Goal: Check status

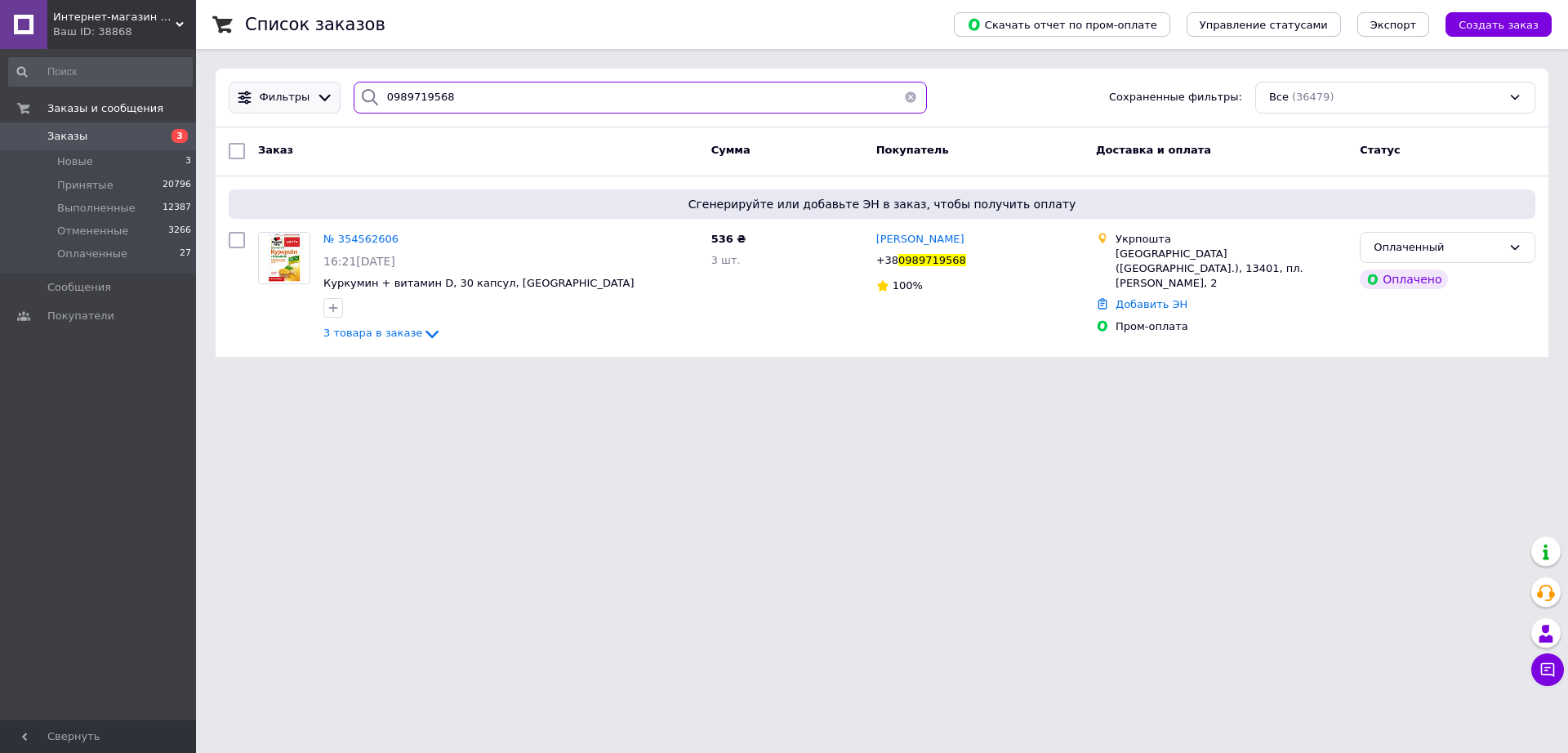
drag, startPoint x: 447, startPoint y: 98, endPoint x: 259, endPoint y: 88, distance: 188.3
click at [249, 84] on div "Фильтры 0989719568 Сохраненные фильтры: Все (36479)" at bounding box center [882, 98] width 1319 height 32
paste input "93458276"
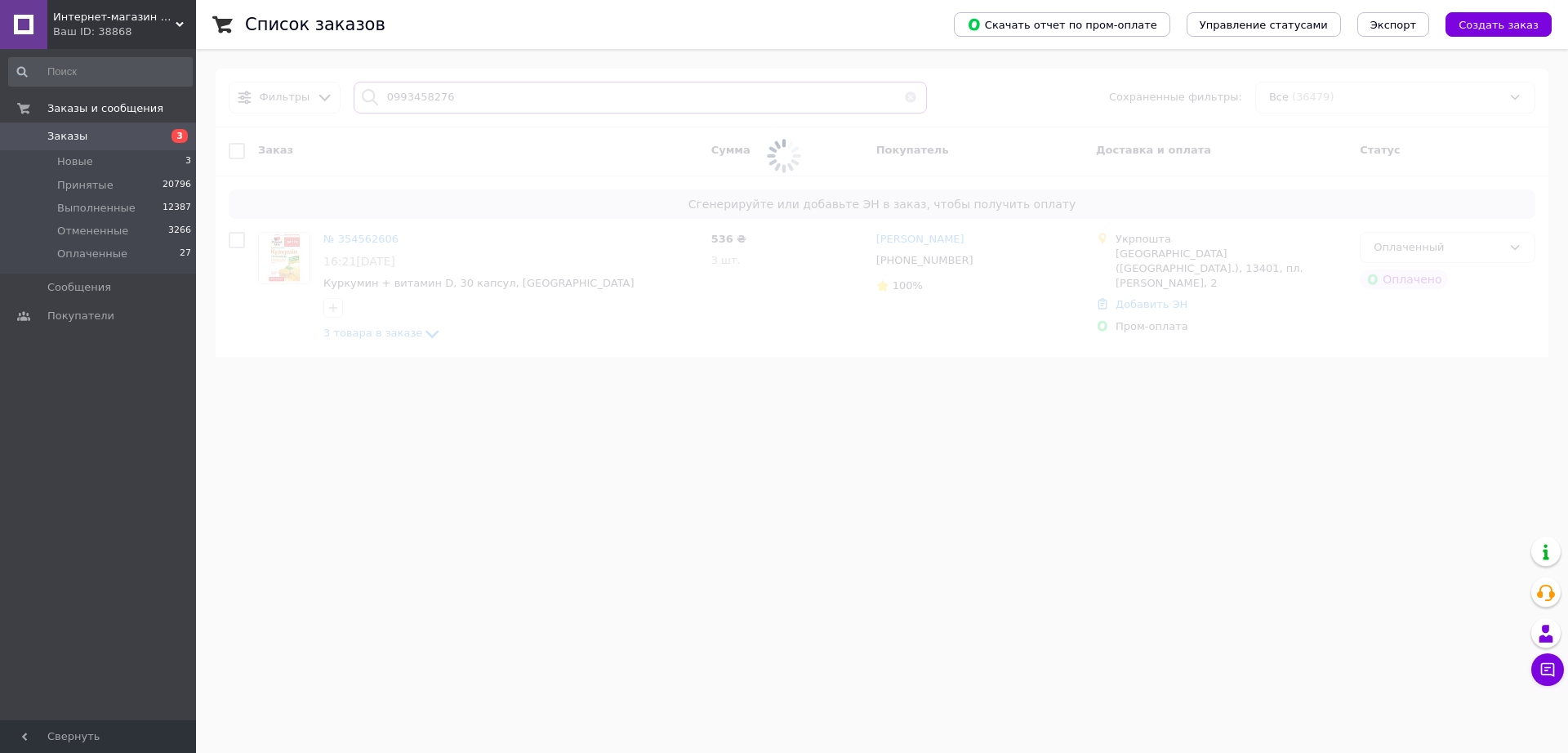
type input "0993458276"
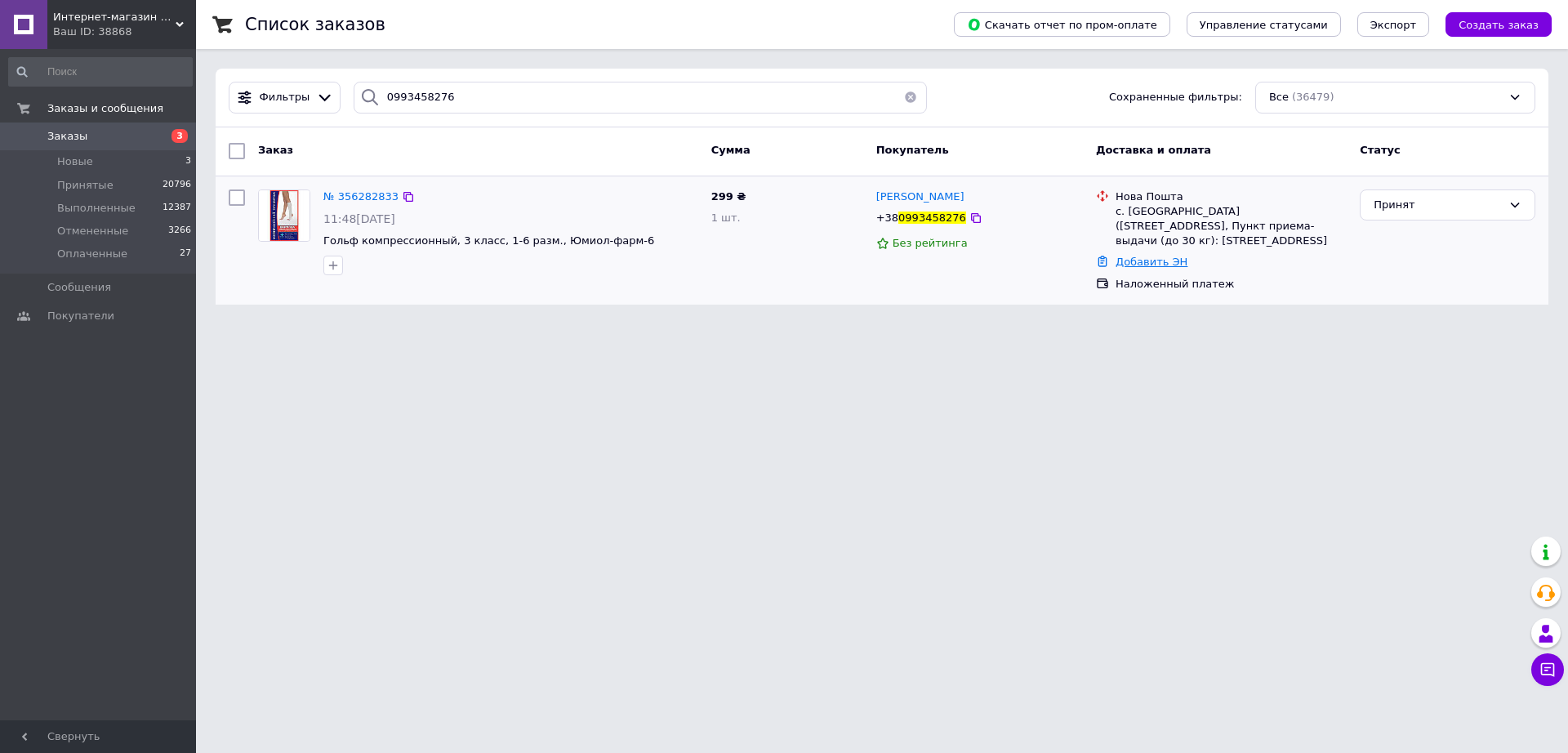
click at [1134, 261] on link "Добавить ЭН" at bounding box center [1151, 261] width 72 height 12
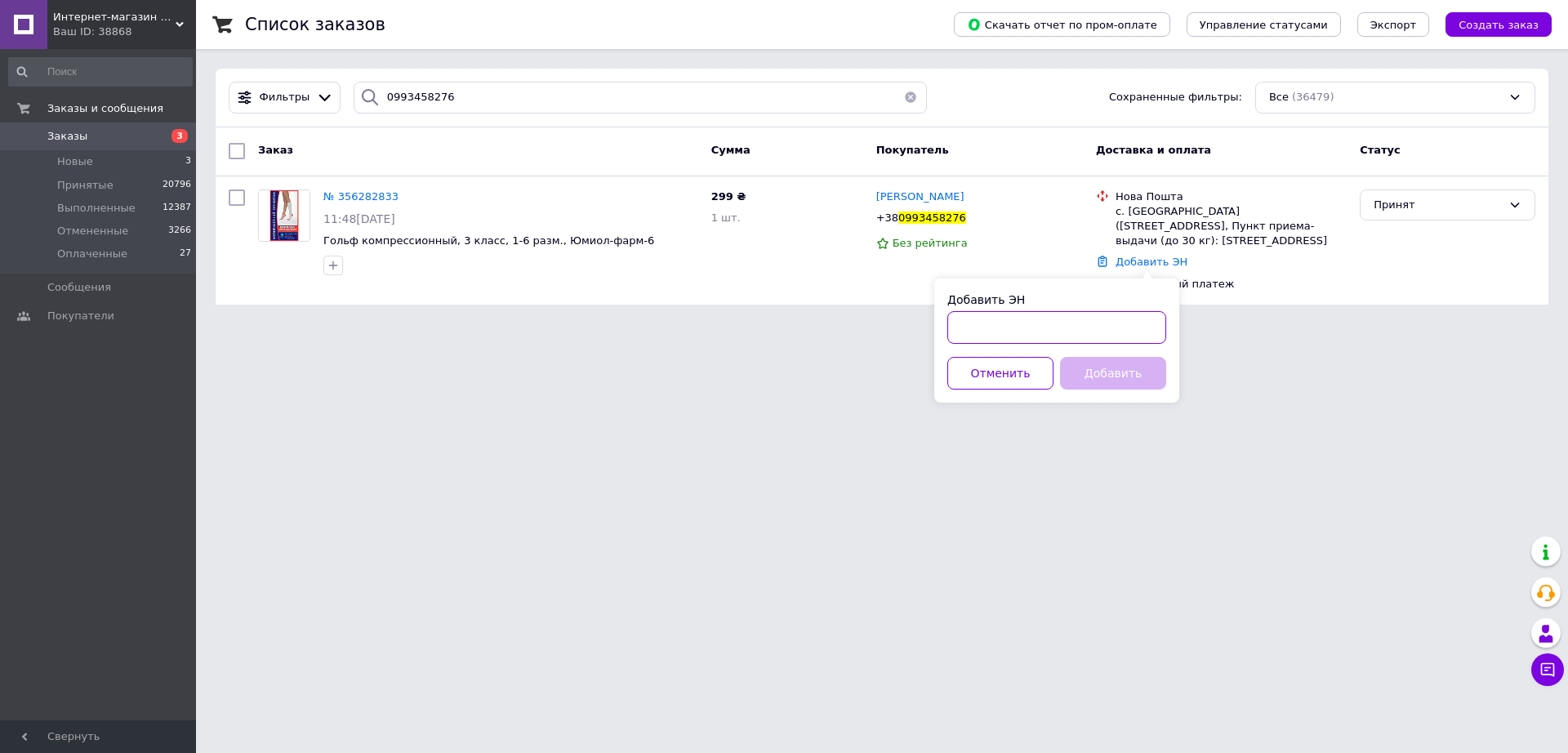
click at [1048, 327] on input "Добавить ЭН" at bounding box center [1057, 328] width 219 height 33
paste input "[CREDIT_CARD_NUMBER]"
type input "[CREDIT_CARD_NUMBER]"
click at [1140, 368] on button "Добавить" at bounding box center [1112, 374] width 106 height 33
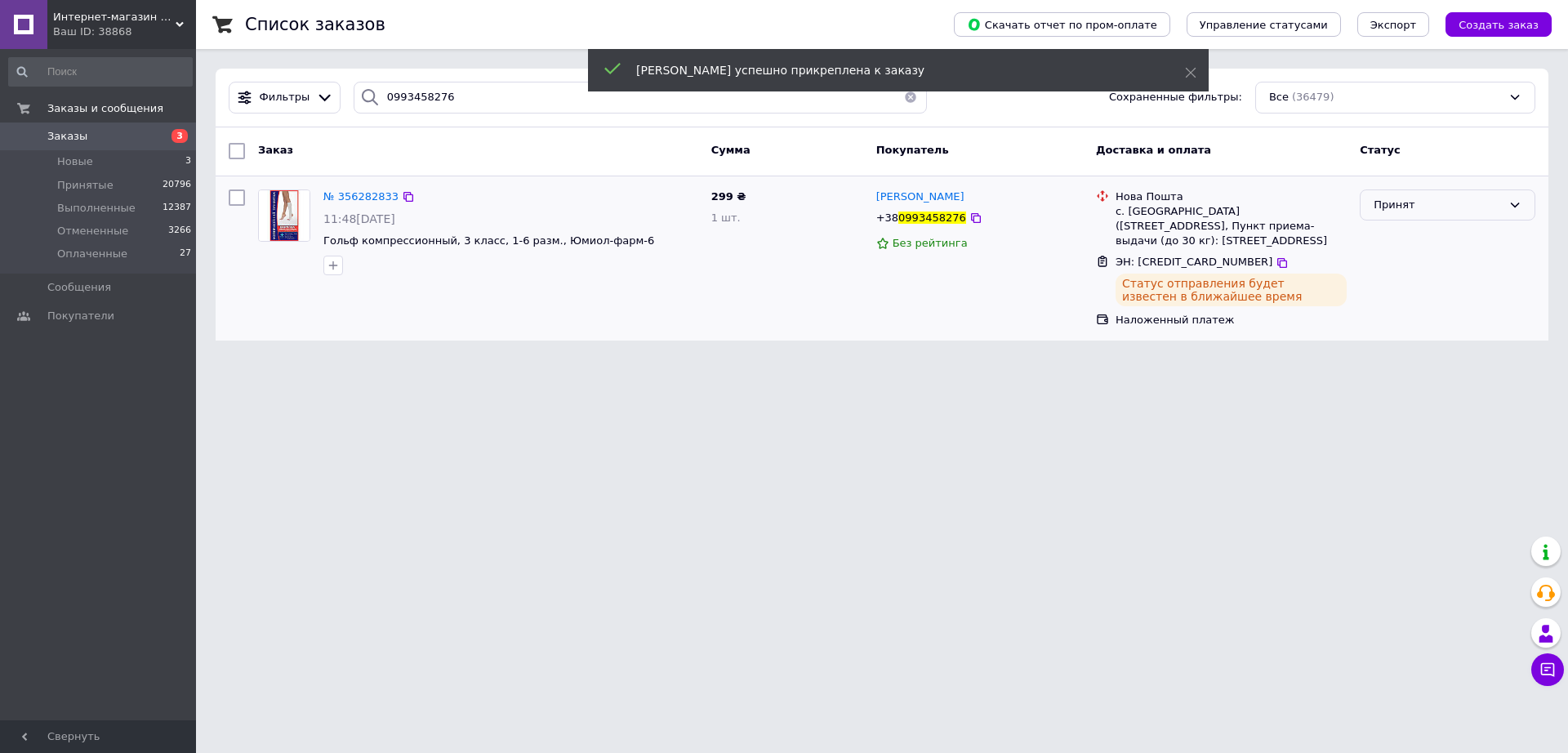
click at [1515, 204] on icon at bounding box center [1515, 205] width 13 height 13
click at [1401, 233] on li "Выполнен" at bounding box center [1448, 239] width 174 height 31
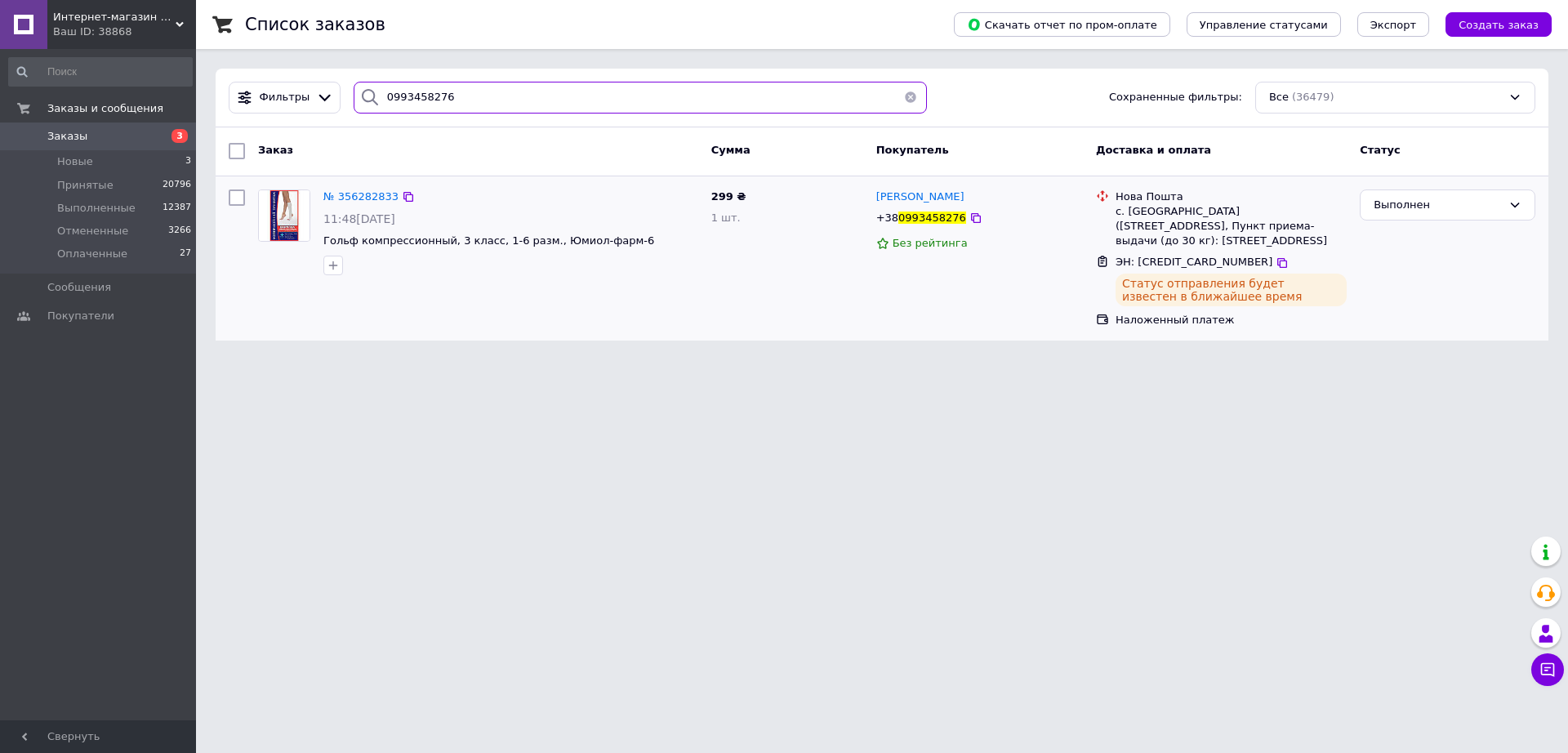
drag, startPoint x: 448, startPoint y: 98, endPoint x: 324, endPoint y: 138, distance: 130.3
click at [293, 129] on div "Фильтры 0993458276 Сохраненные фильтры: Все (36479) Заказ Сумма Покупатель Дост…" at bounding box center [882, 205] width 1333 height 273
paste input "89719568"
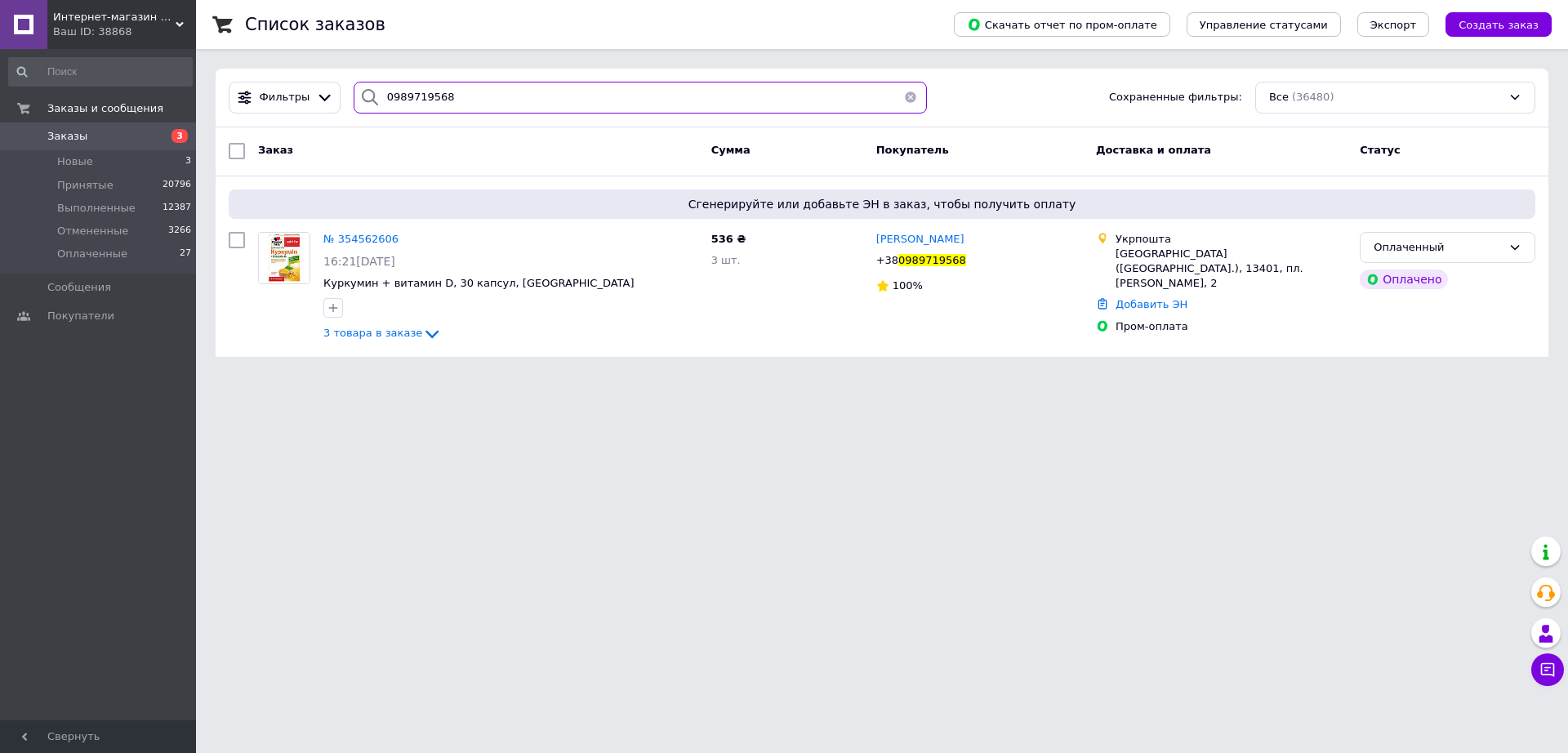
drag, startPoint x: 374, startPoint y: 120, endPoint x: 236, endPoint y: 142, distance: 139.7
click at [227, 138] on div "Фильтры 0989719568 Сохраненные фильтры: Все (36480) Заказ Сумма Покупатель Дост…" at bounding box center [882, 213] width 1333 height 289
paste input "66531909"
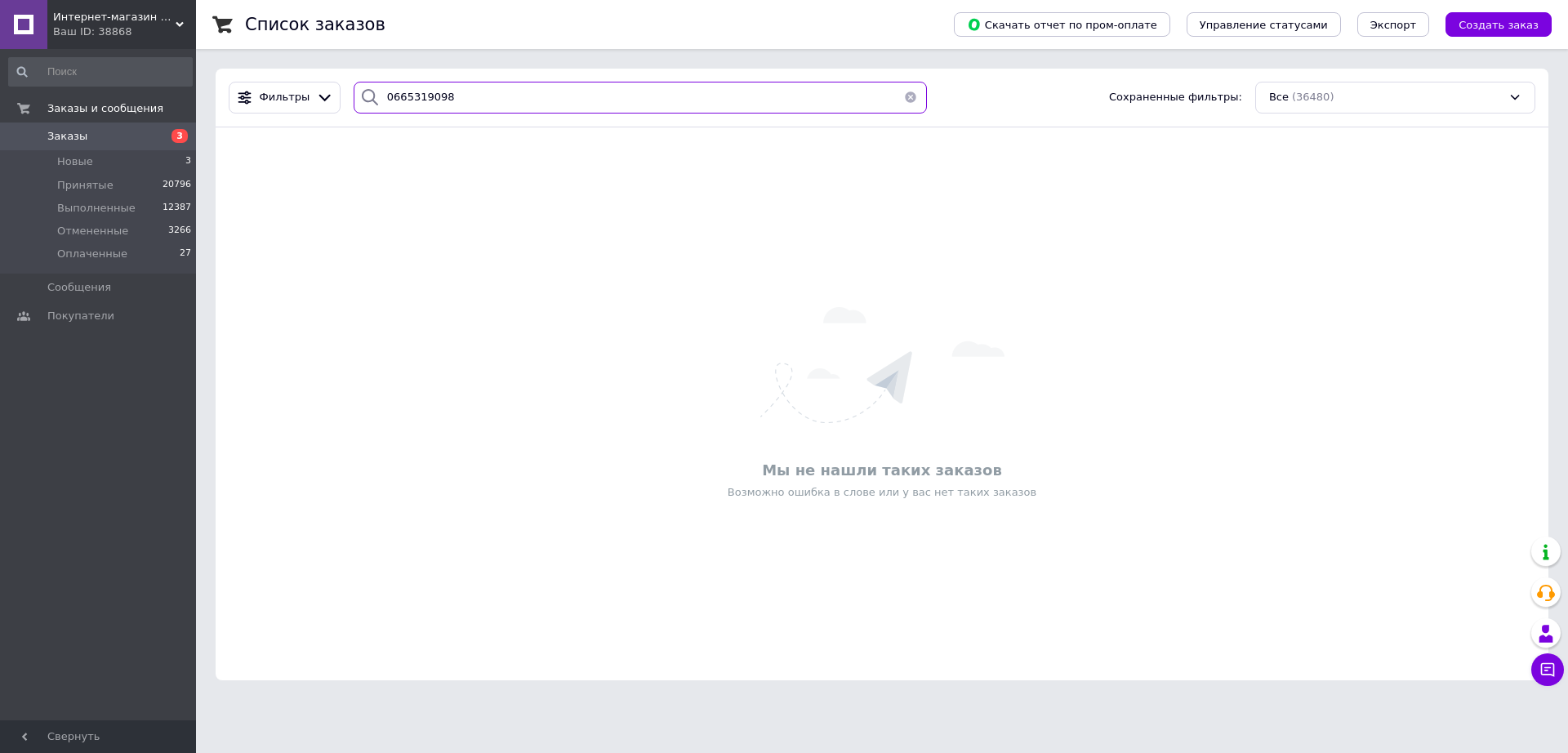
drag, startPoint x: 447, startPoint y: 103, endPoint x: 381, endPoint y: 100, distance: 66.1
click at [381, 100] on input "0665319098" at bounding box center [641, 98] width 574 height 32
paste input "7862274"
click at [467, 96] on input "0678622748" at bounding box center [641, 98] width 574 height 32
drag, startPoint x: 470, startPoint y: 96, endPoint x: 391, endPoint y: 136, distance: 88.5
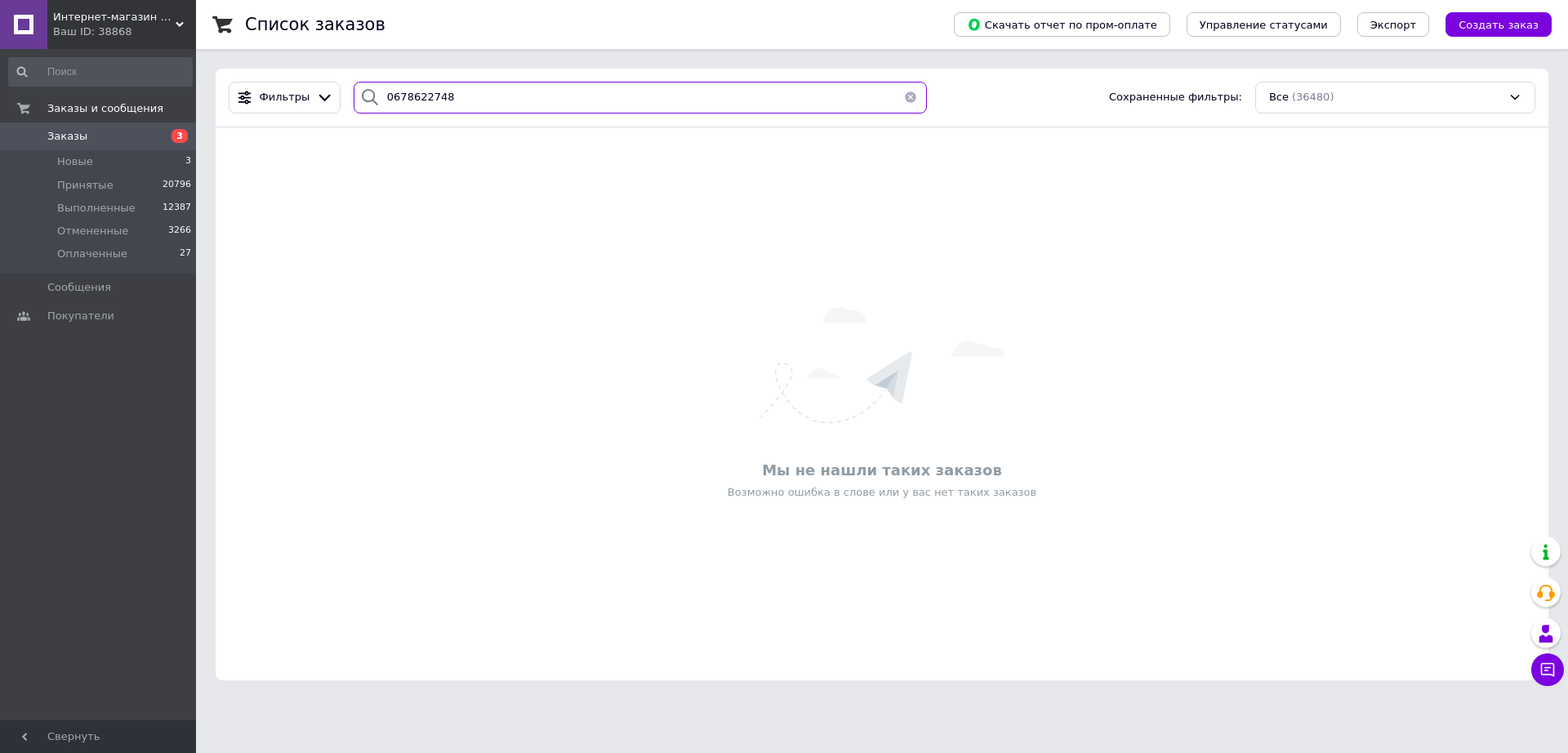
click at [161, 127] on div "Интернет-магазин «Рідні Медтехника» Ваш ID: 38868 Сайт Интернет-магазин «Рідні …" at bounding box center [784, 350] width 1568 height 700
type input "0678622748"
